Goal: Information Seeking & Learning: Learn about a topic

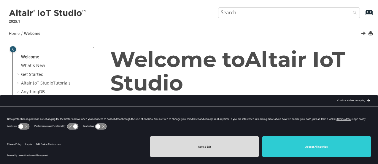
click at [232, 149] on button "Save & Exit" at bounding box center [204, 146] width 109 height 20
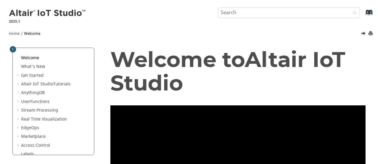
drag, startPoint x: 277, startPoint y: 5, endPoint x: 270, endPoint y: 16, distance: 13.1
click at [270, 16] on input "Search query" at bounding box center [289, 12] width 142 height 11
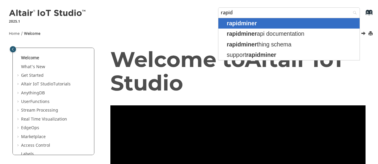
click at [250, 24] on span "rapidminer" at bounding box center [242, 23] width 30 height 7
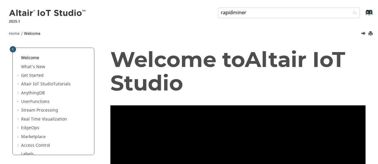
type input "rapidminer"
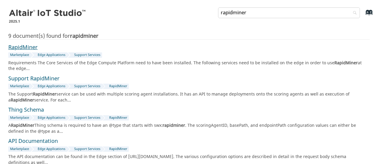
click at [21, 48] on link "RapidMiner" at bounding box center [22, 47] width 29 height 8
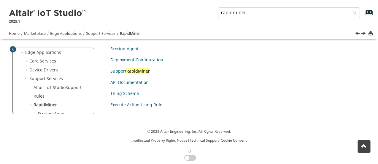
scroll to position [453, 0]
